Goal: Communication & Community: Answer question/provide support

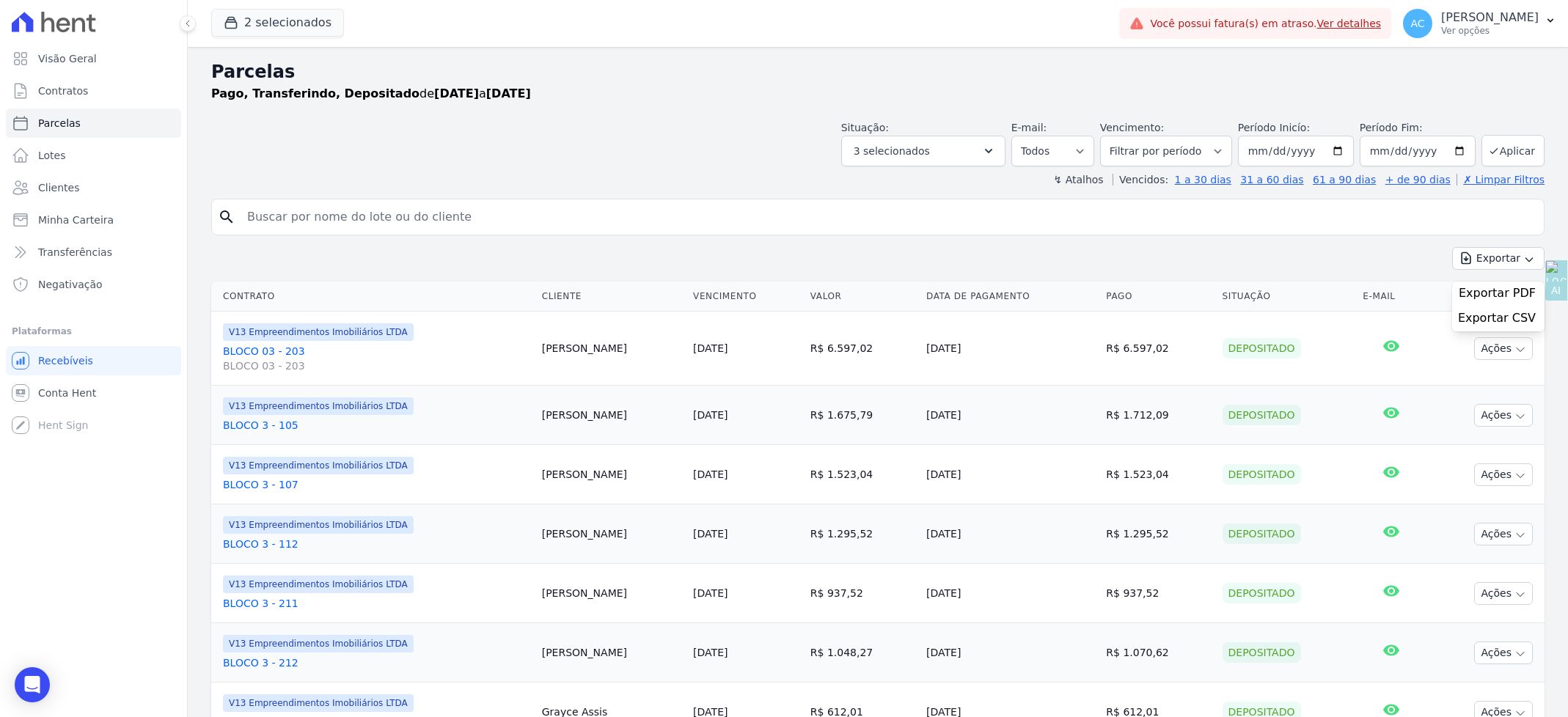
select select
click at [34, 692] on icon "Open Intercom Messenger" at bounding box center [33, 685] width 19 height 19
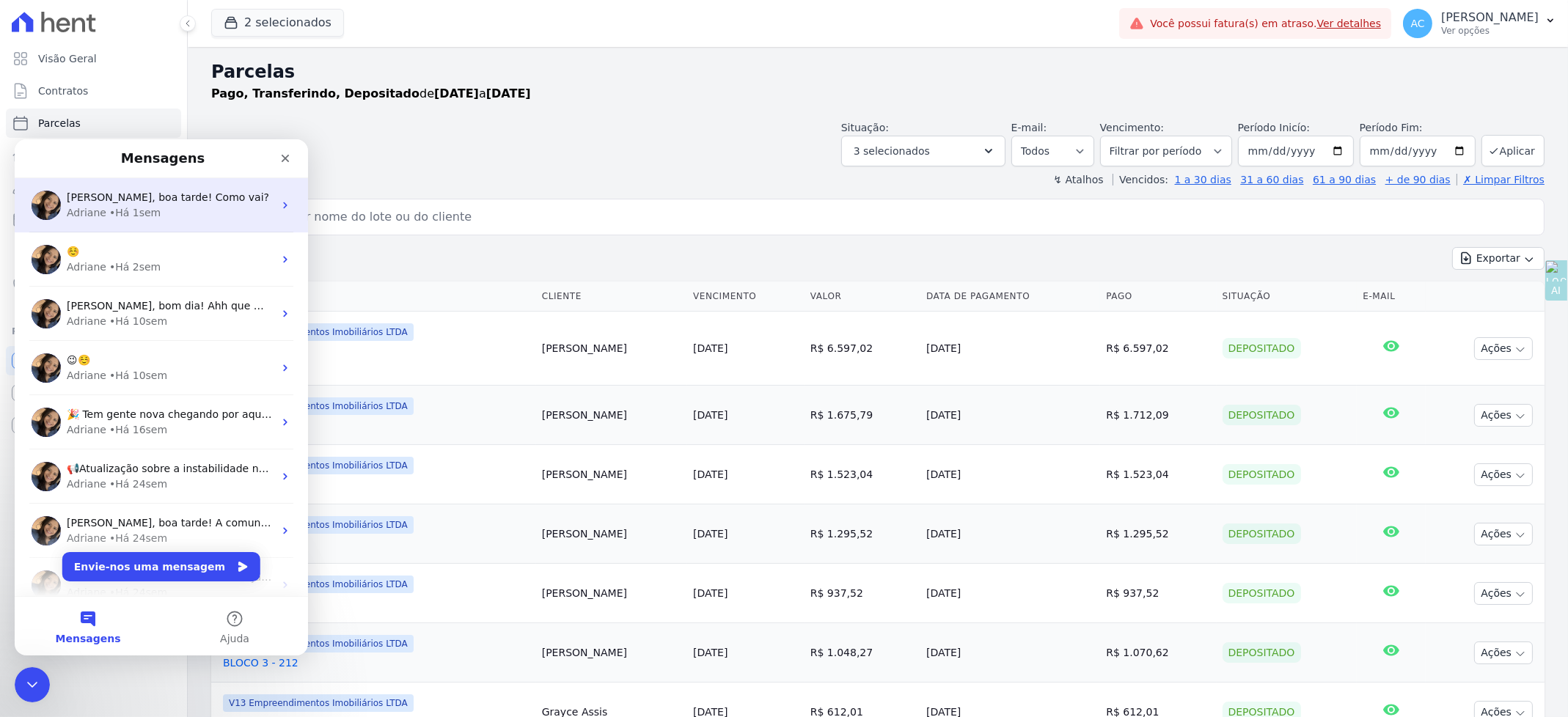
click at [160, 205] on div "Adriane • Há 1sem" at bounding box center [170, 212] width 207 height 15
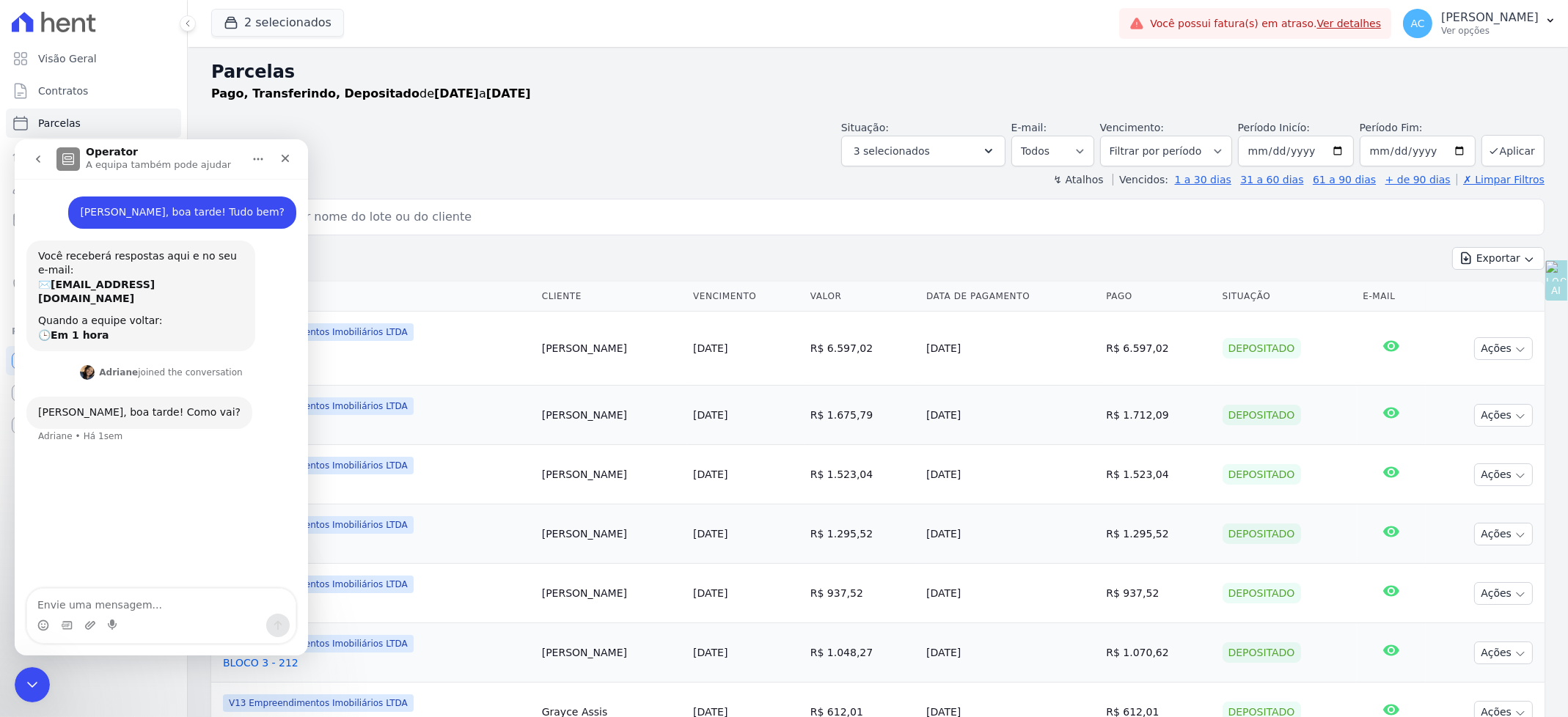
click at [117, 601] on textarea "Envie uma mensagem..." at bounding box center [161, 600] width 268 height 25
drag, startPoint x: 128, startPoint y: 212, endPoint x: 291, endPoint y: 219, distance: 163.2
click at [291, 219] on div "[PERSON_NAME], boa tarde! Tudo bem? [PERSON_NAME] • Há 1sem" at bounding box center [182, 212] width 228 height 33
copy div "[PERSON_NAME], boa tarde! Tudo bem?"
click at [163, 597] on textarea "Envie uma mensagem..." at bounding box center [161, 600] width 268 height 25
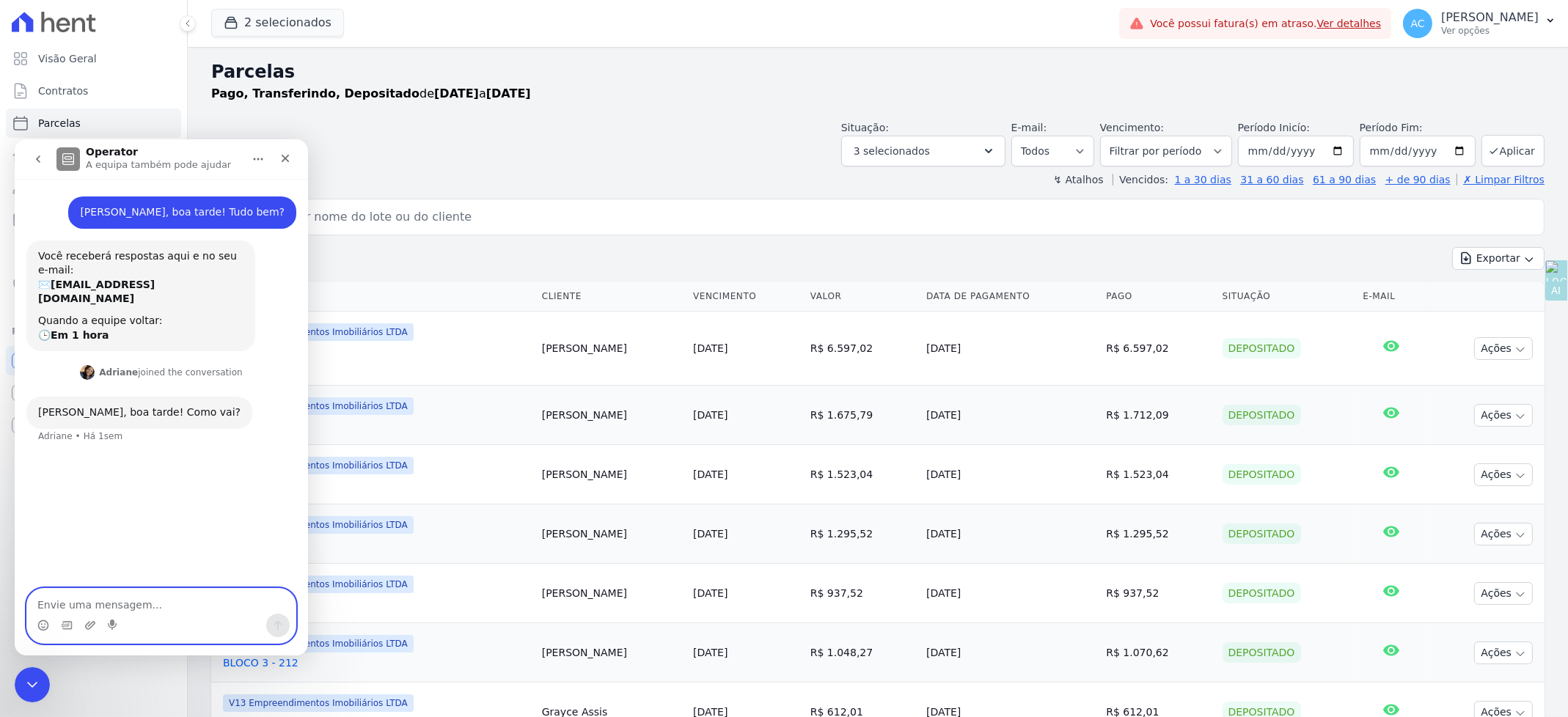
paste textarea "[PERSON_NAME], boa tarde! Tudo bem?"
type textarea "[PERSON_NAME], boa tarde! Tudo bem?"
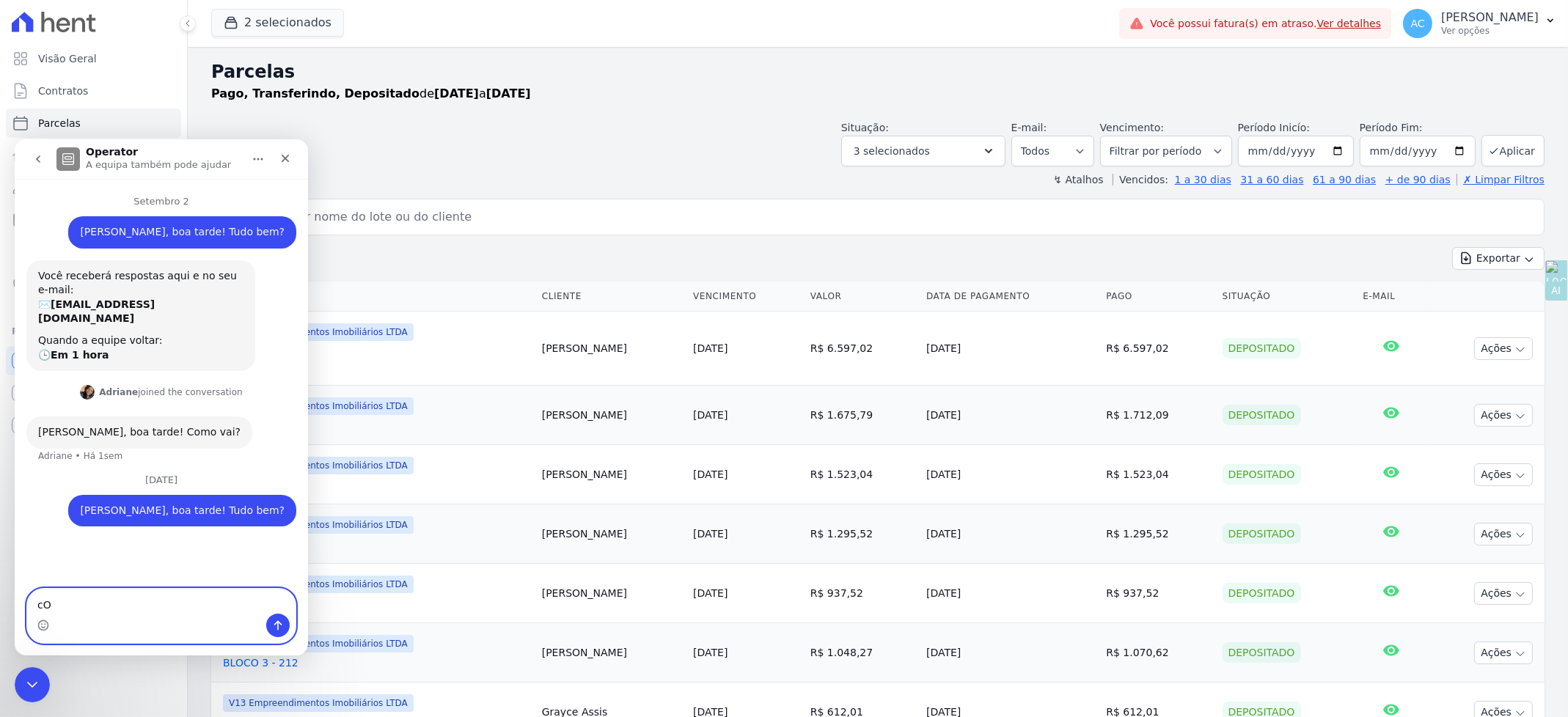
type textarea "c"
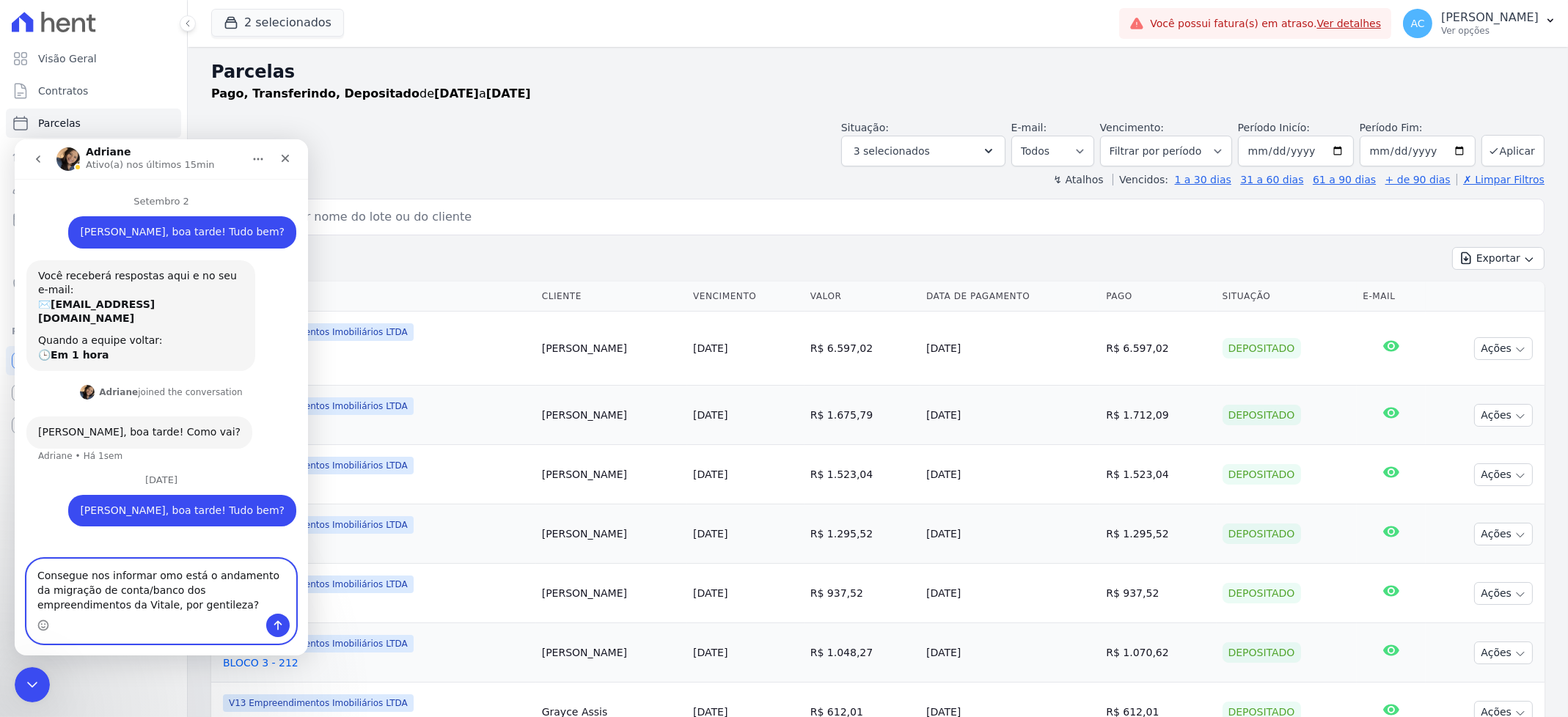
type textarea "Consegue nos informar como está o andamento da migração de conta/banco dos empr…"
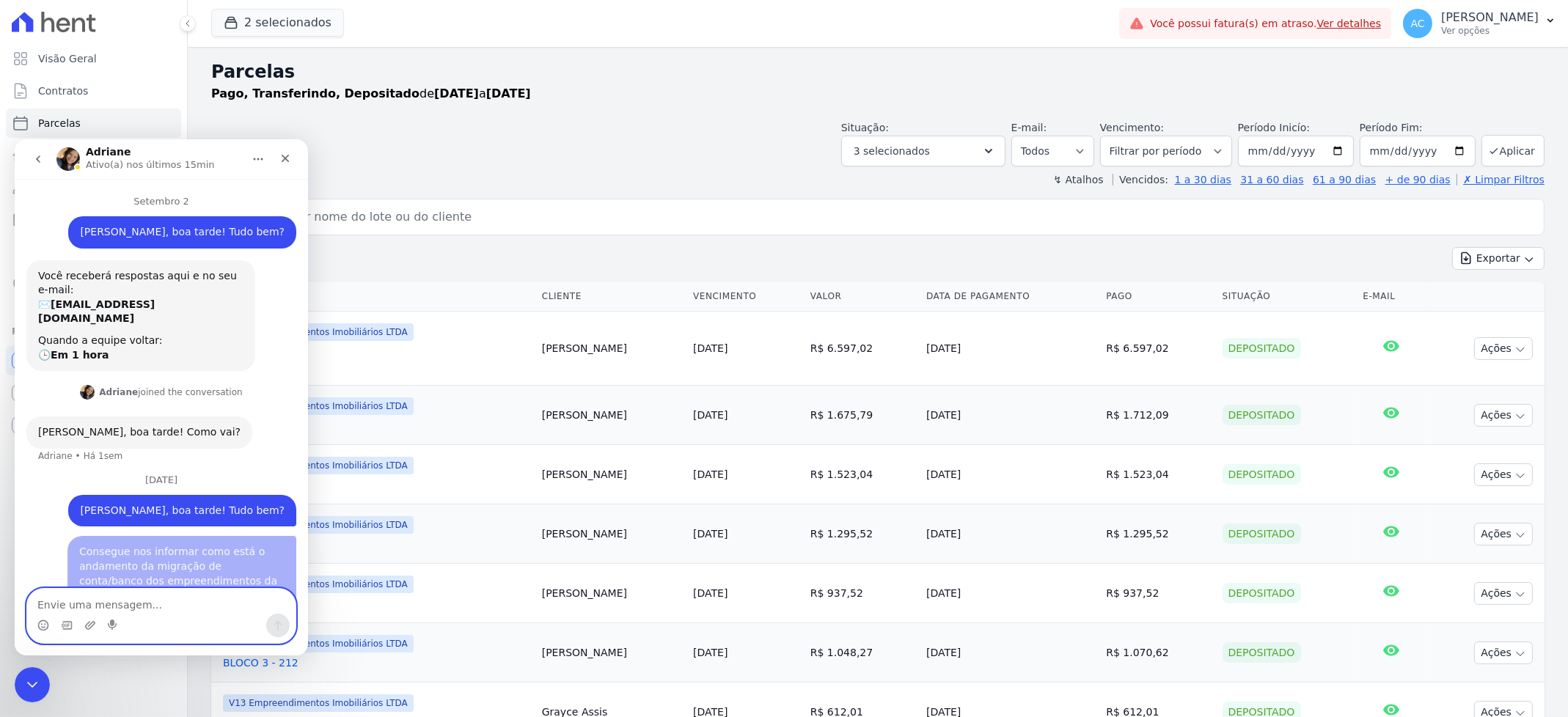
scroll to position [2, 0]
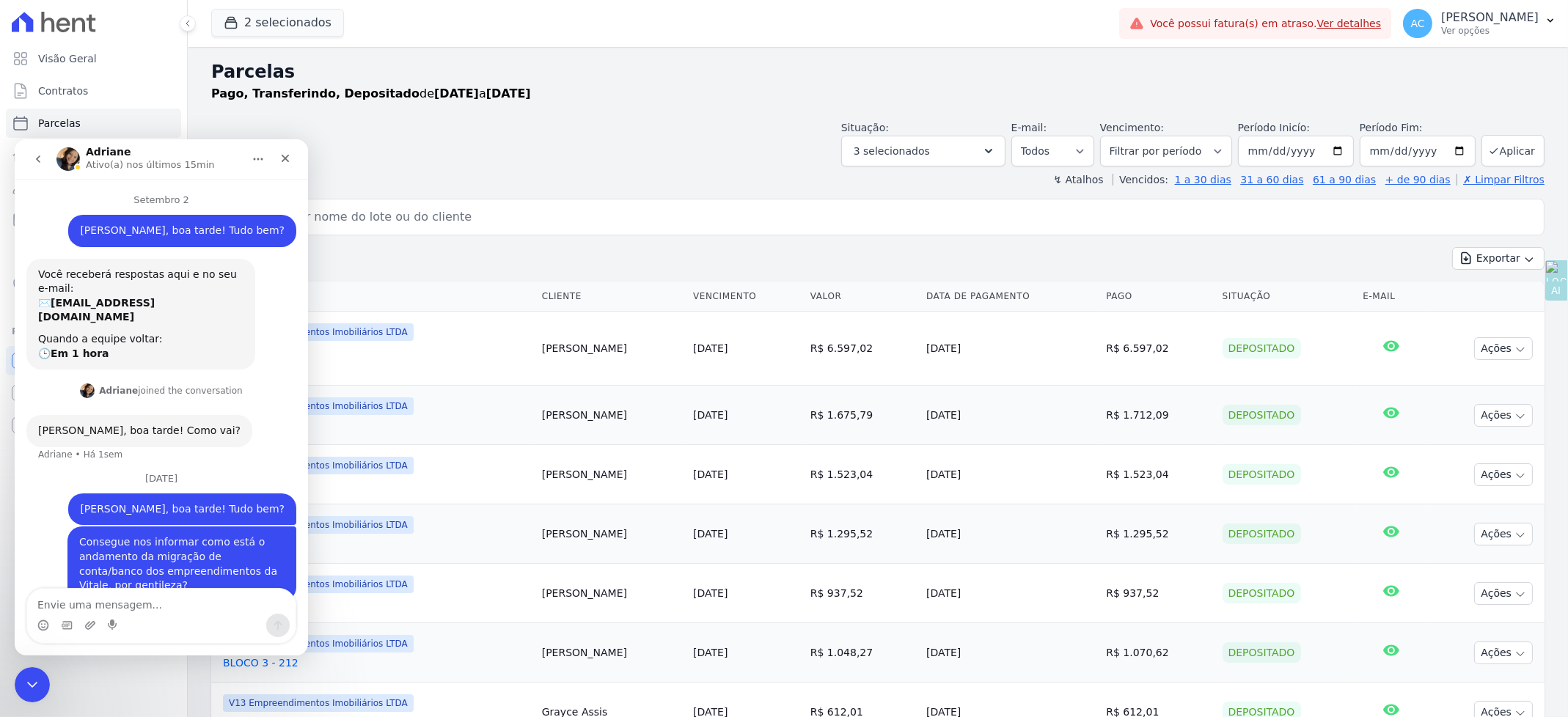
click at [35, 158] on icon "go back" at bounding box center [38, 158] width 12 height 12
